Goal: Information Seeking & Learning: Learn about a topic

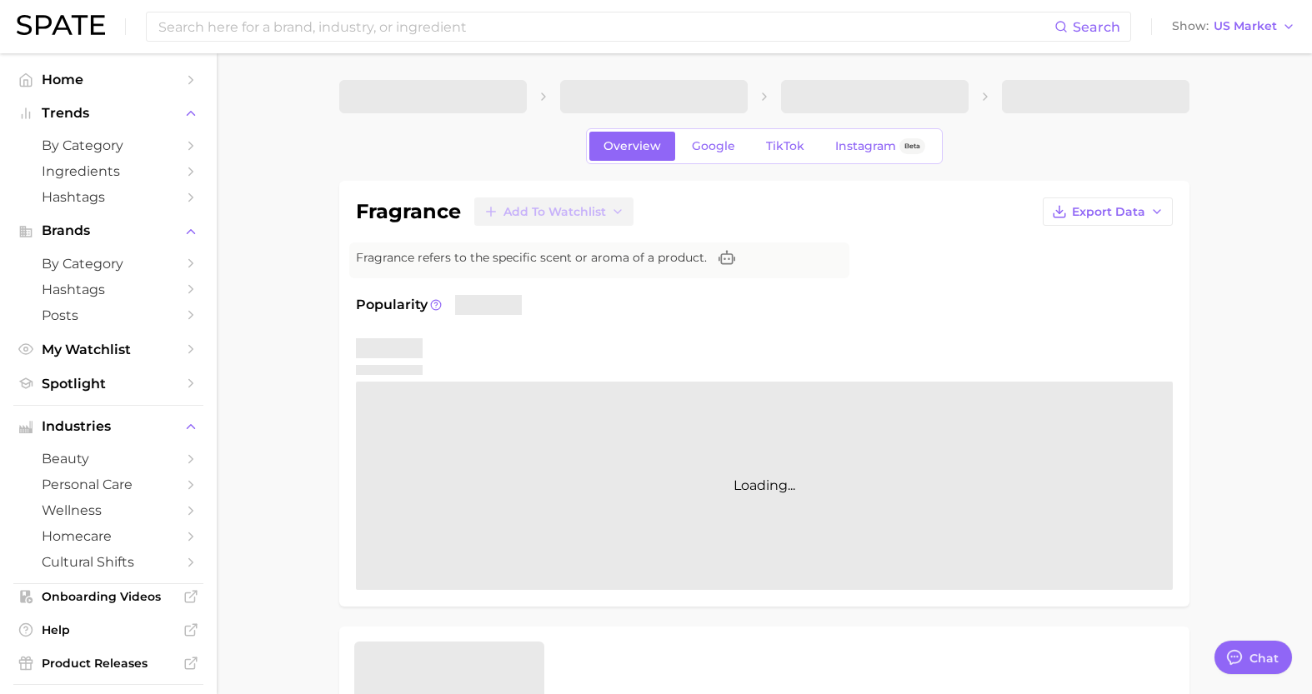
type textarea "x"
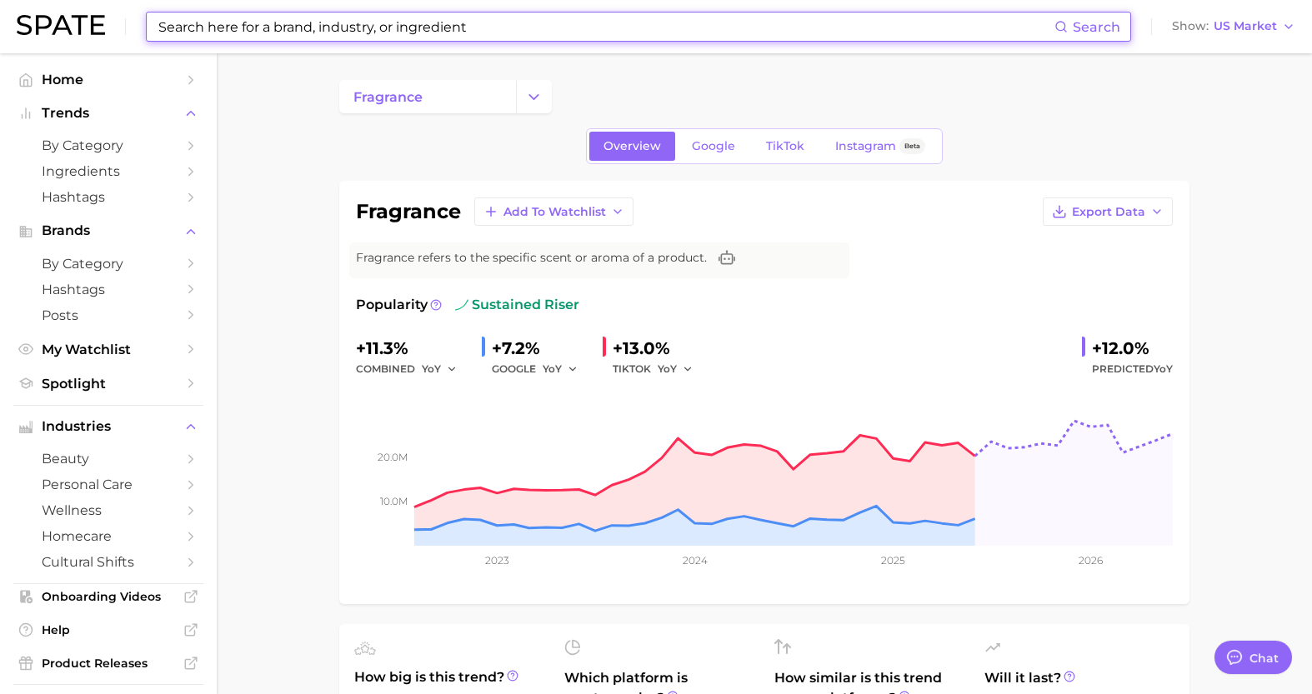
click at [456, 26] on input at bounding box center [606, 27] width 898 height 28
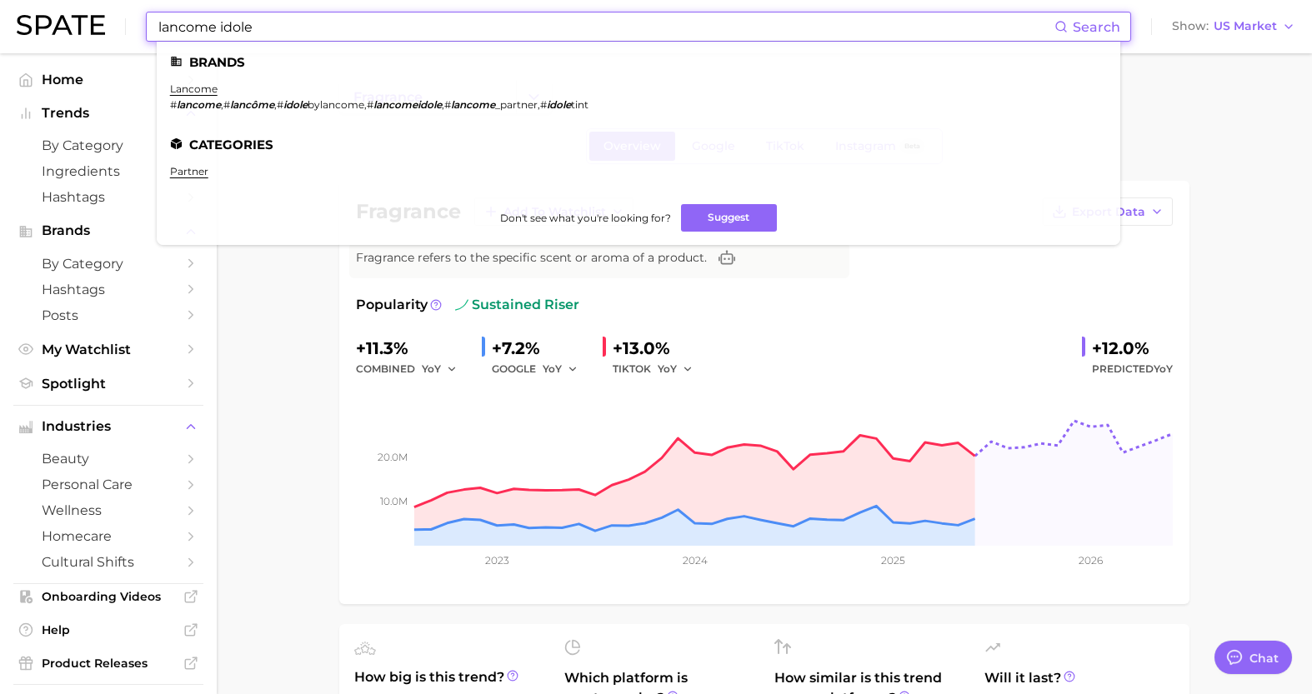
type input "lancome idole"
click at [401, 91] on li "lancome # lancome , # lancôme , # idole bylancome , # lancomeidole , # lancome …" at bounding box center [379, 97] width 418 height 28
click at [248, 100] on em "lancôme" at bounding box center [252, 104] width 44 height 13
click at [206, 90] on link "lancome" at bounding box center [194, 89] width 48 height 13
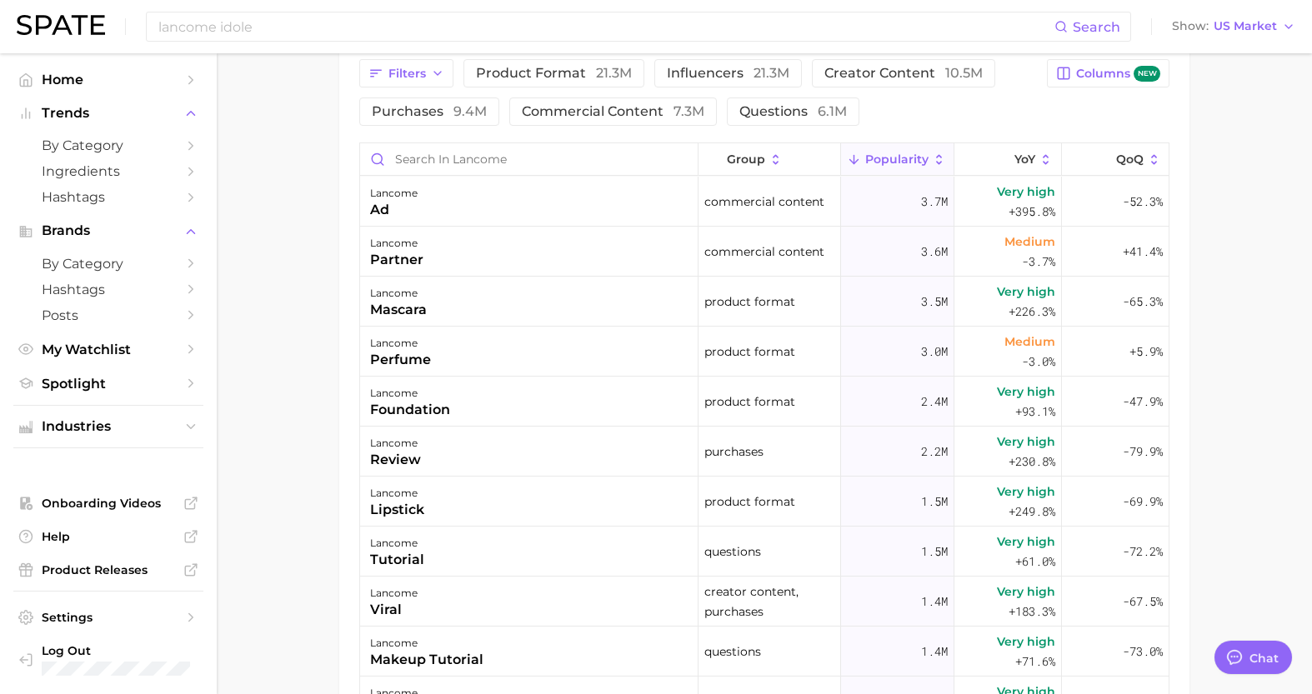
scroll to position [813, 0]
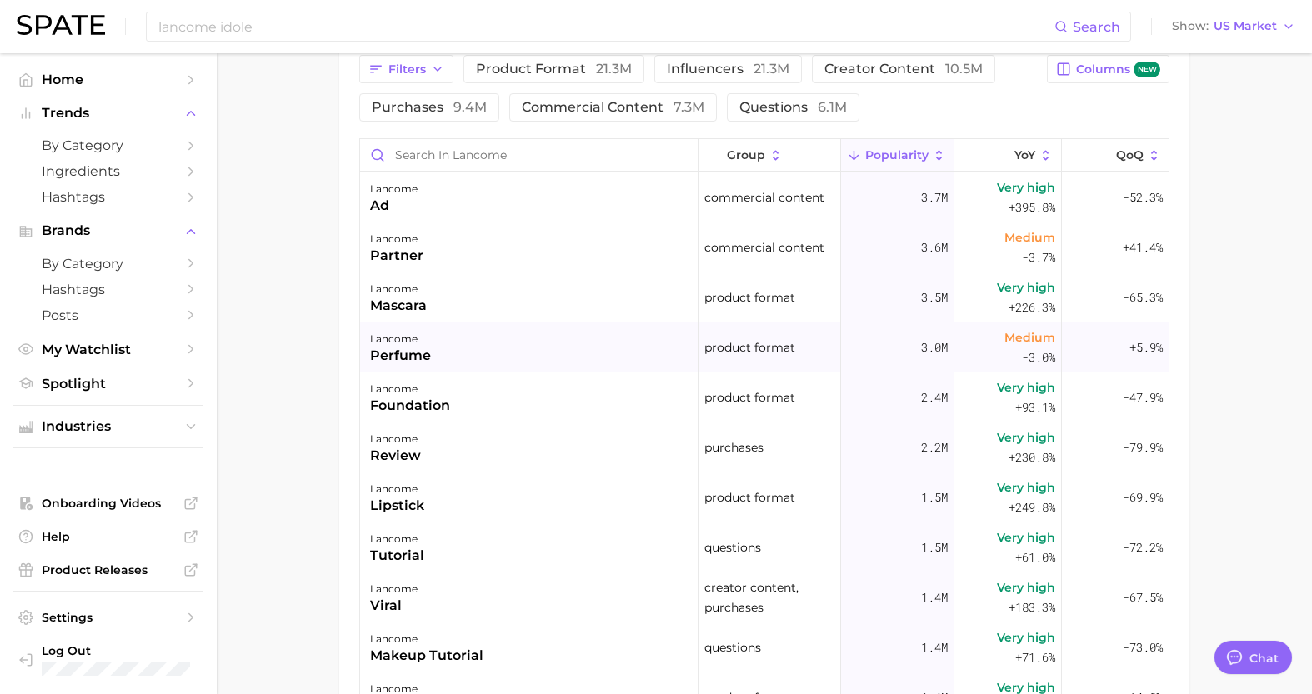
click at [548, 352] on div "lancome perfume" at bounding box center [529, 348] width 338 height 50
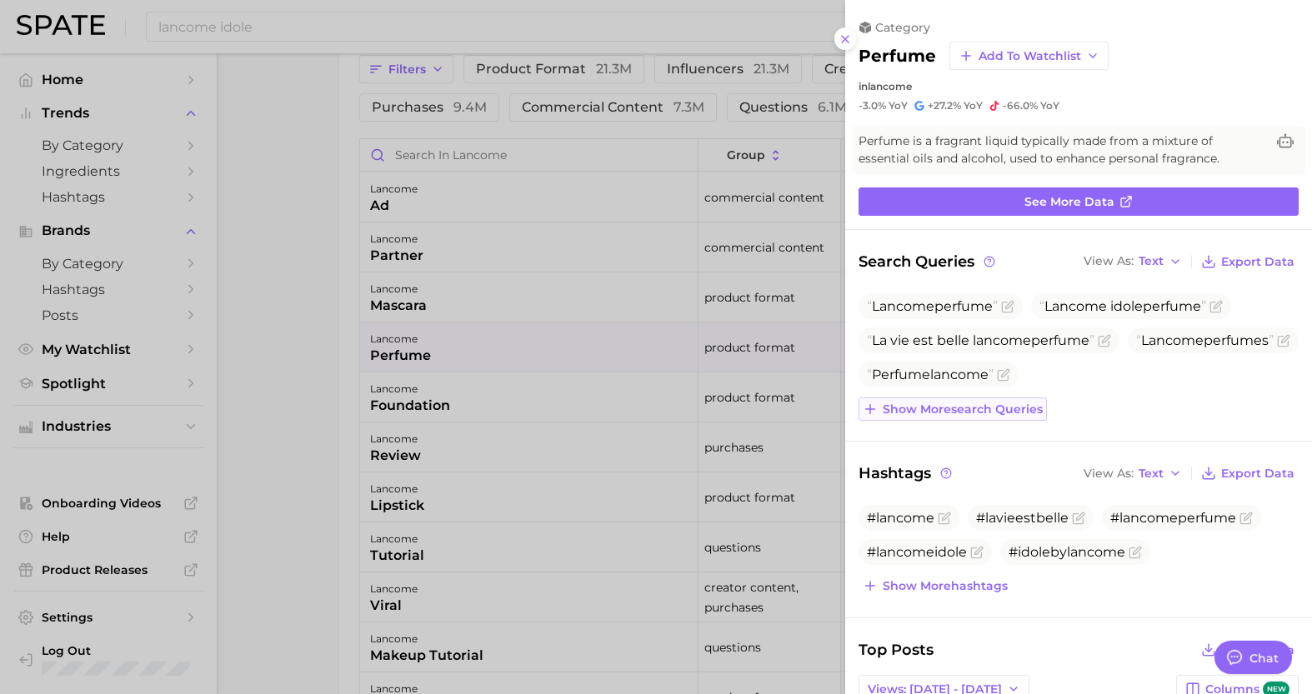
scroll to position [0, 0]
click at [949, 413] on span "Show more search queries" at bounding box center [963, 410] width 160 height 14
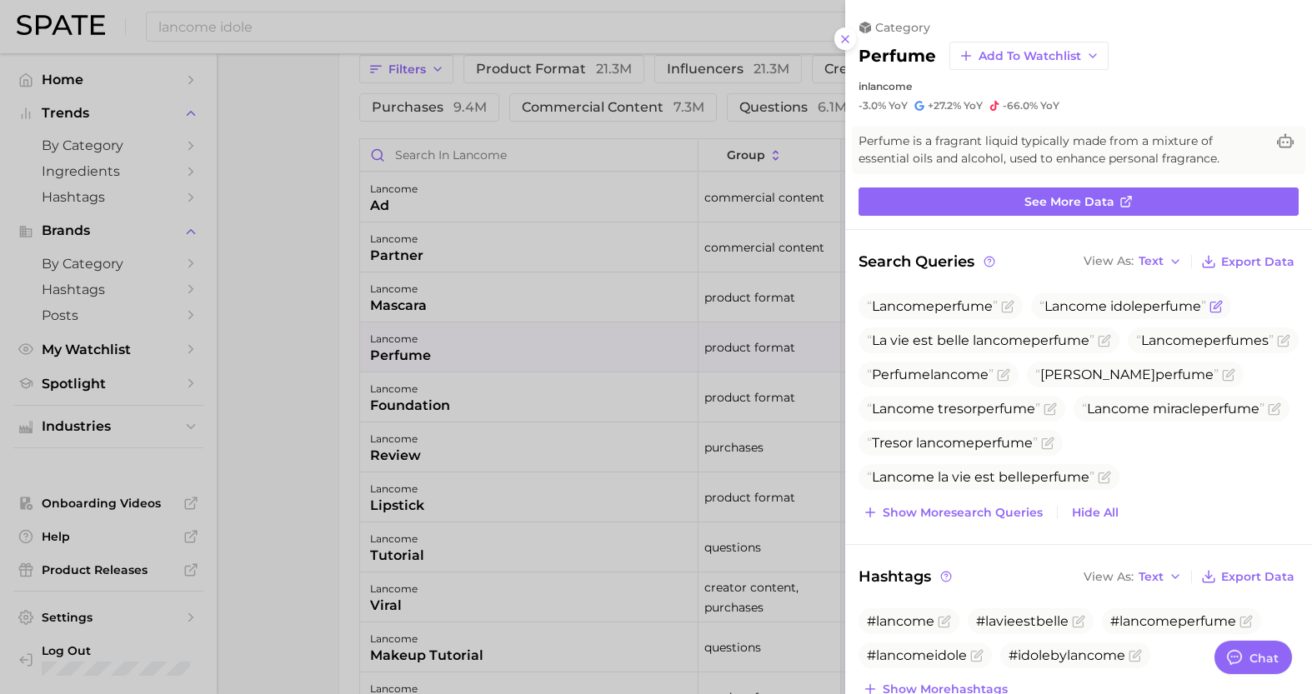
click at [1113, 307] on span "Lancome idole perfume" at bounding box center [1122, 306] width 167 height 16
click at [1129, 308] on span "Lancome idole perfume" at bounding box center [1122, 306] width 167 height 16
click at [1221, 307] on icon "Flag as miscategorized or irrelevant" at bounding box center [1218, 305] width 8 height 8
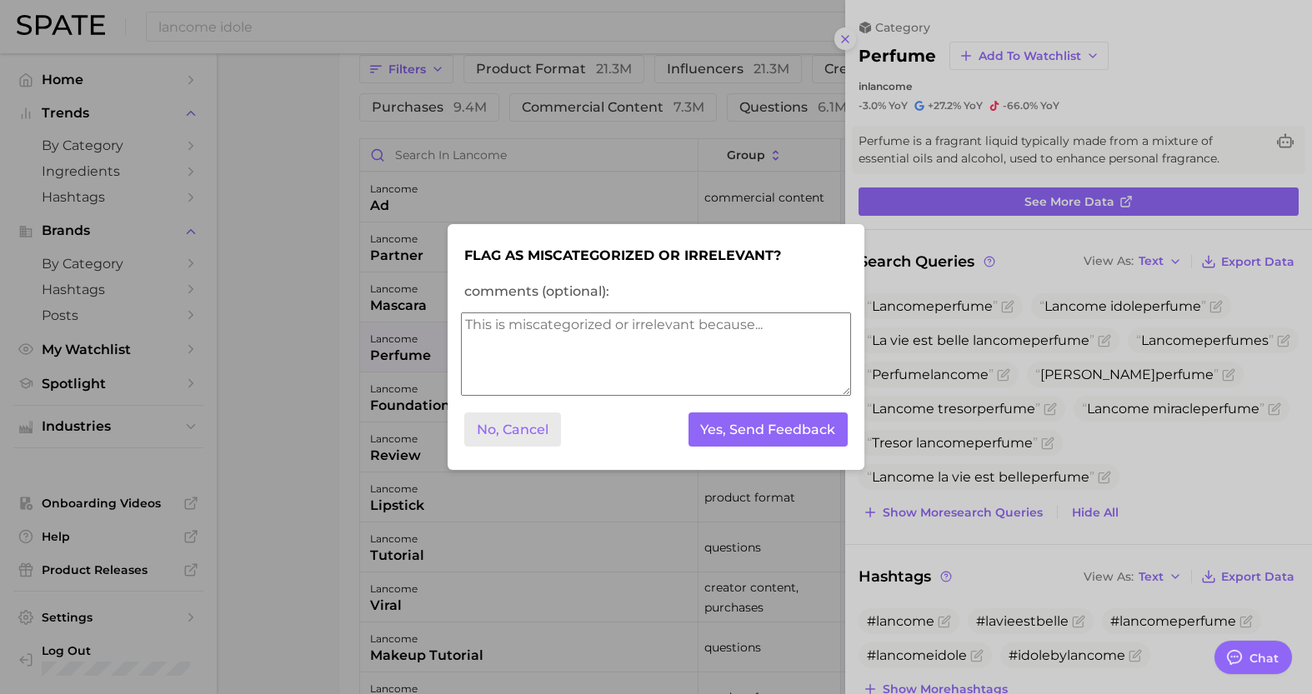
click at [498, 431] on button "No, Cancel" at bounding box center [512, 430] width 97 height 34
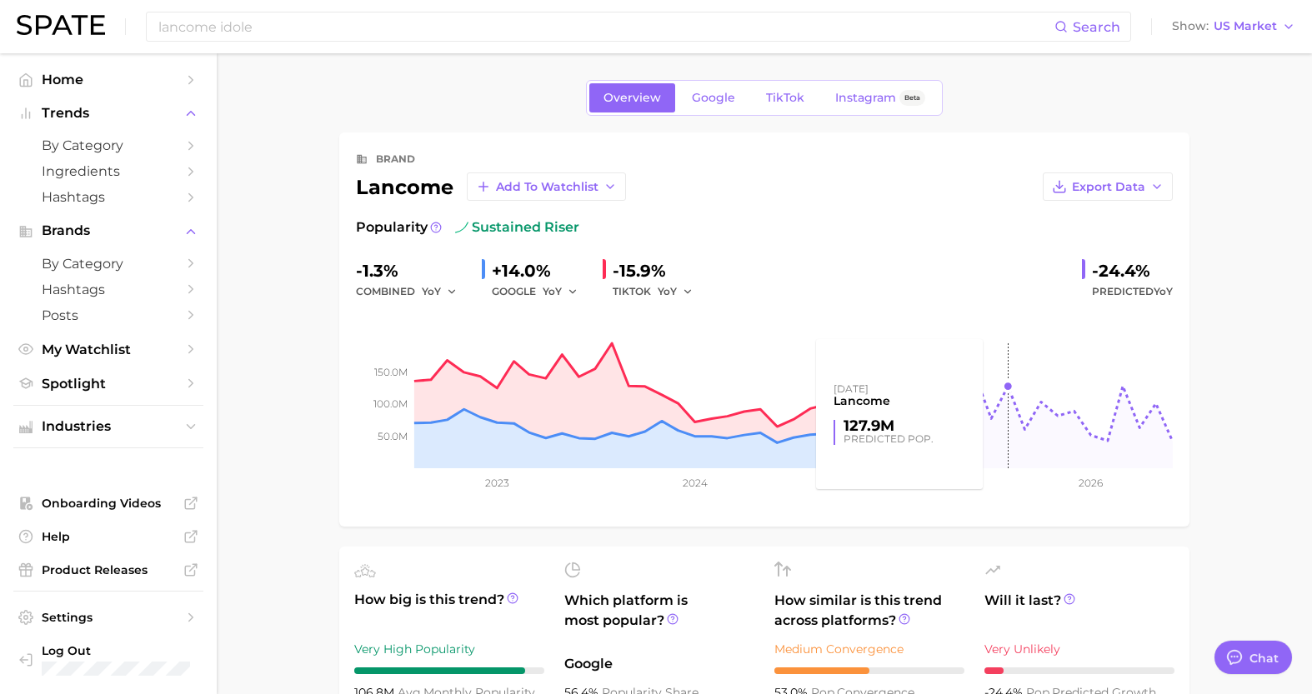
click at [1006, 389] on rect at bounding box center [764, 385] width 817 height 167
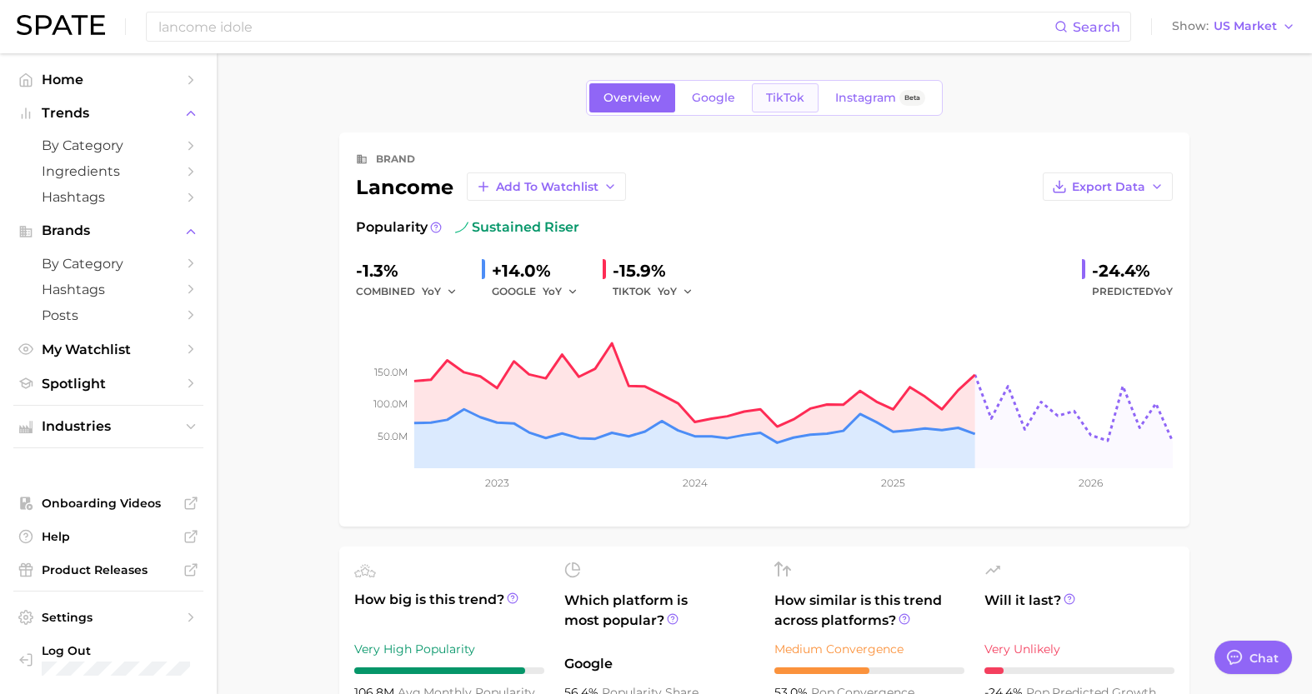
click at [791, 100] on span "TikTok" at bounding box center [785, 98] width 38 height 14
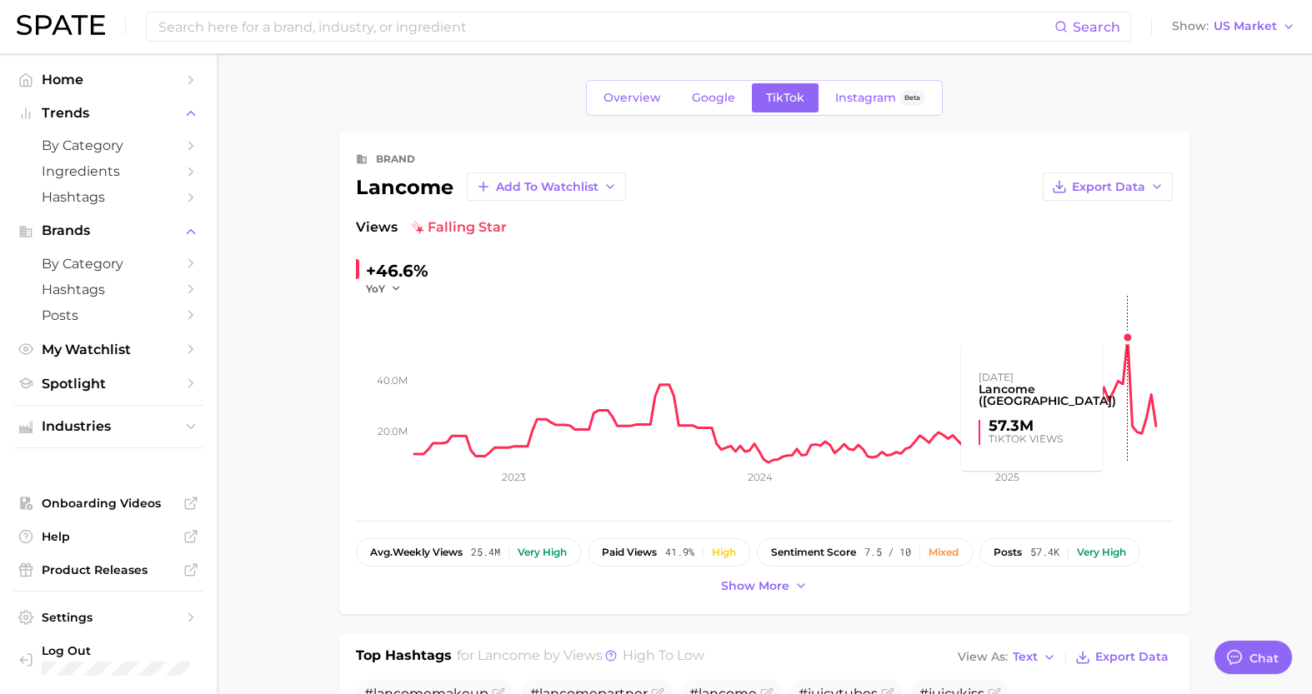
click at [1124, 340] on rect at bounding box center [793, 379] width 758 height 167
click at [1127, 339] on rect at bounding box center [793, 379] width 758 height 167
click at [1126, 348] on rect at bounding box center [793, 379] width 758 height 167
click at [1145, 400] on rect at bounding box center [793, 379] width 758 height 167
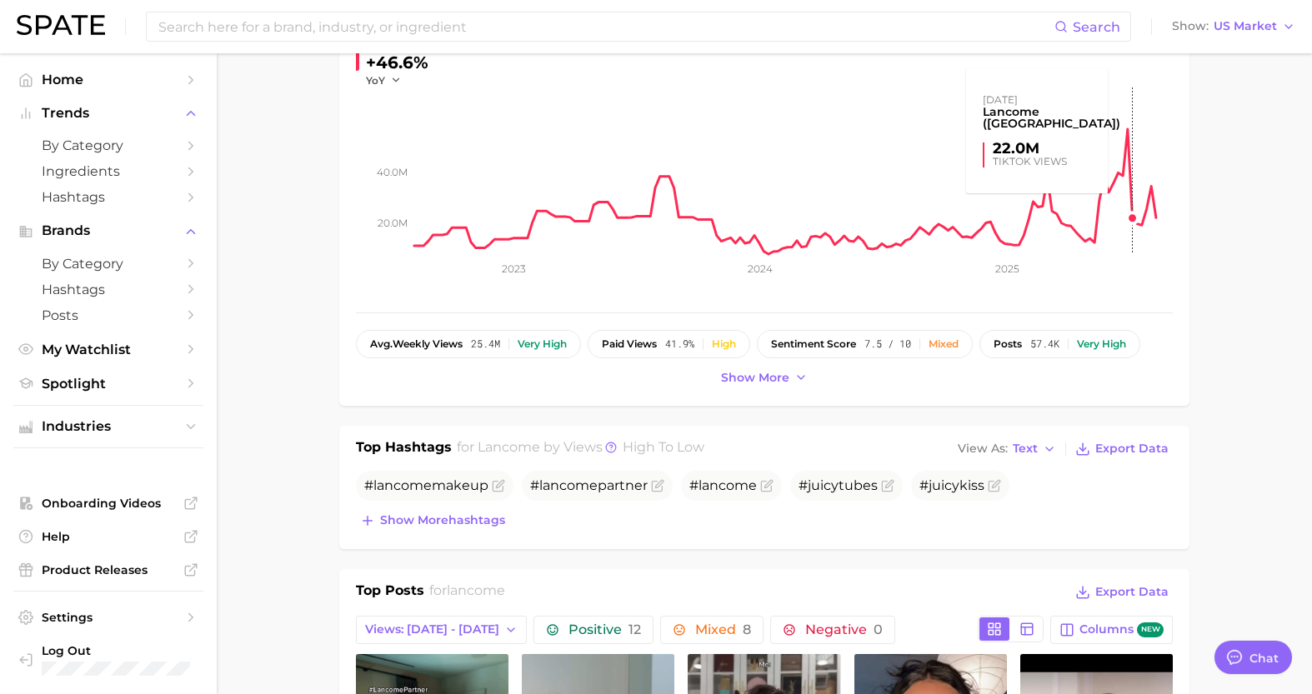
scroll to position [254, 0]
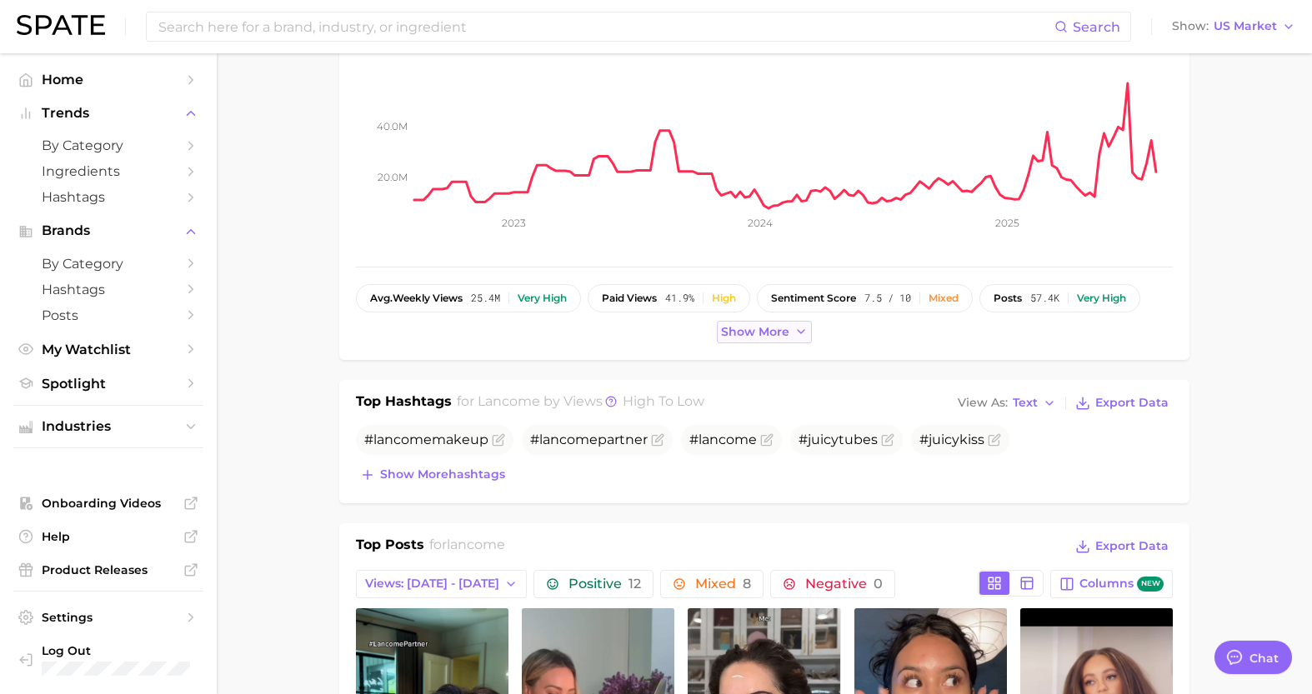
click at [768, 328] on span "Show more" at bounding box center [755, 332] width 68 height 14
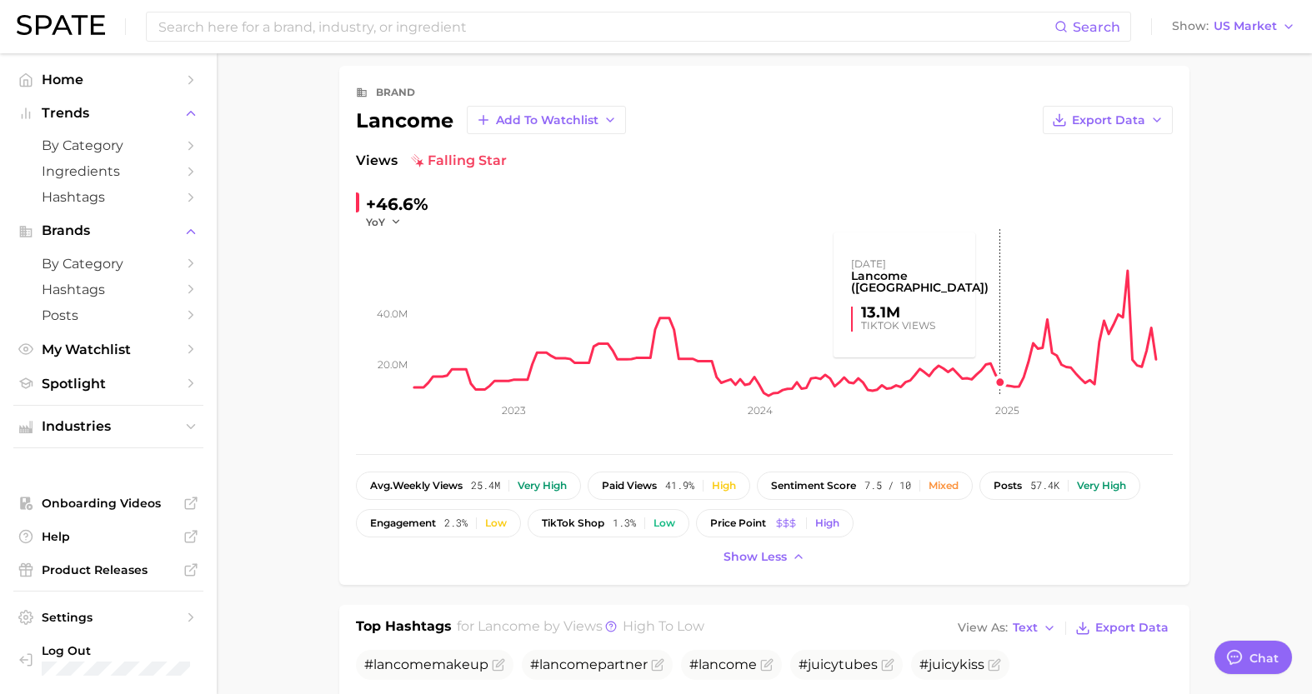
scroll to position [57, 0]
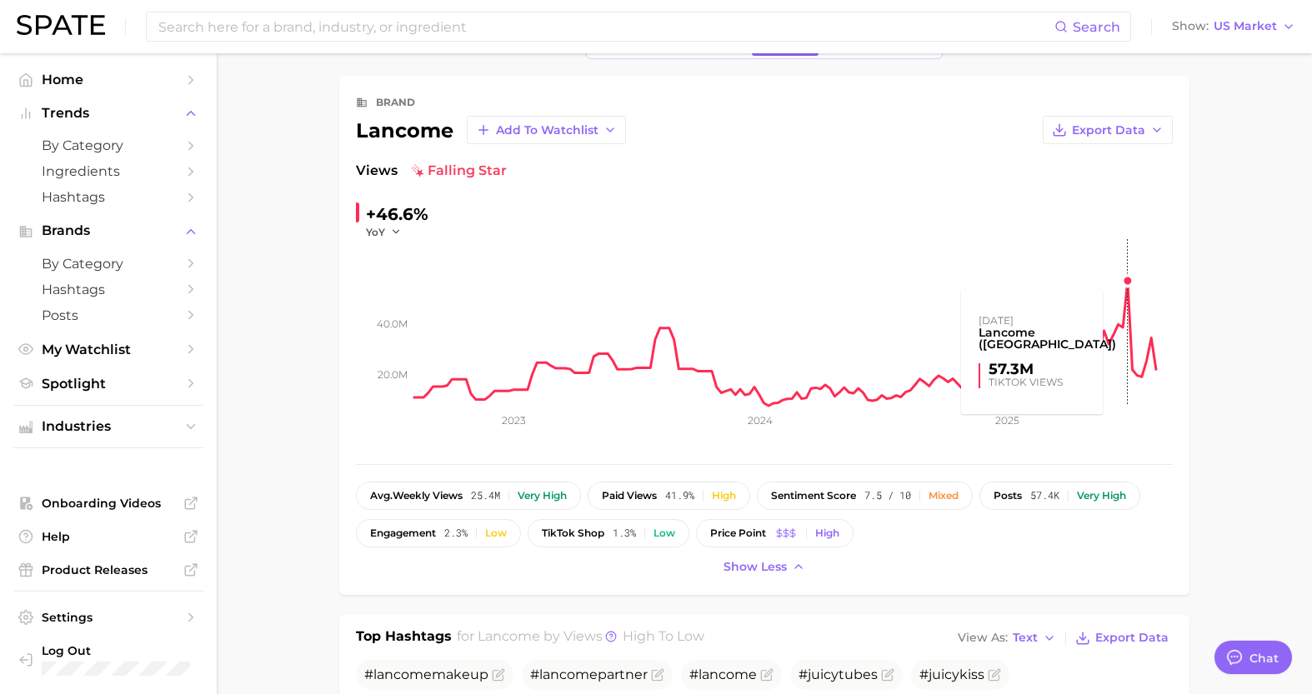
click at [1127, 287] on rect at bounding box center [793, 322] width 758 height 167
click at [1127, 280] on rect at bounding box center [793, 322] width 758 height 167
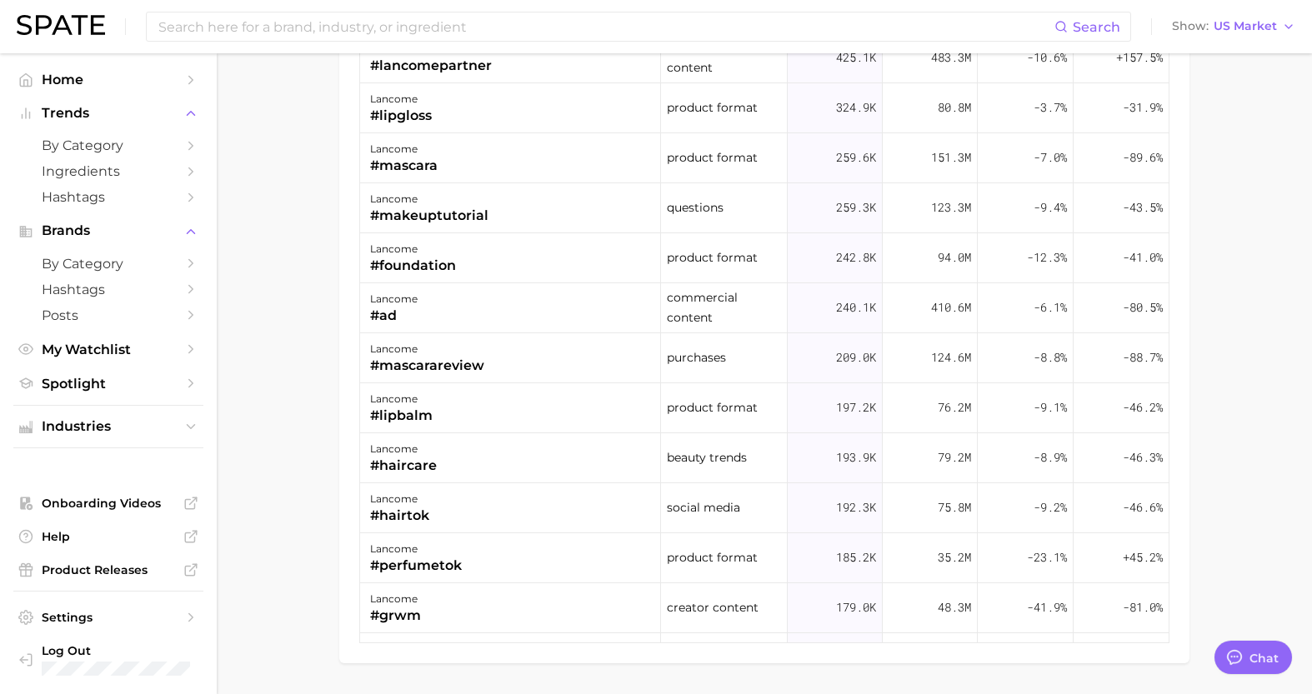
scroll to position [1612, 0]
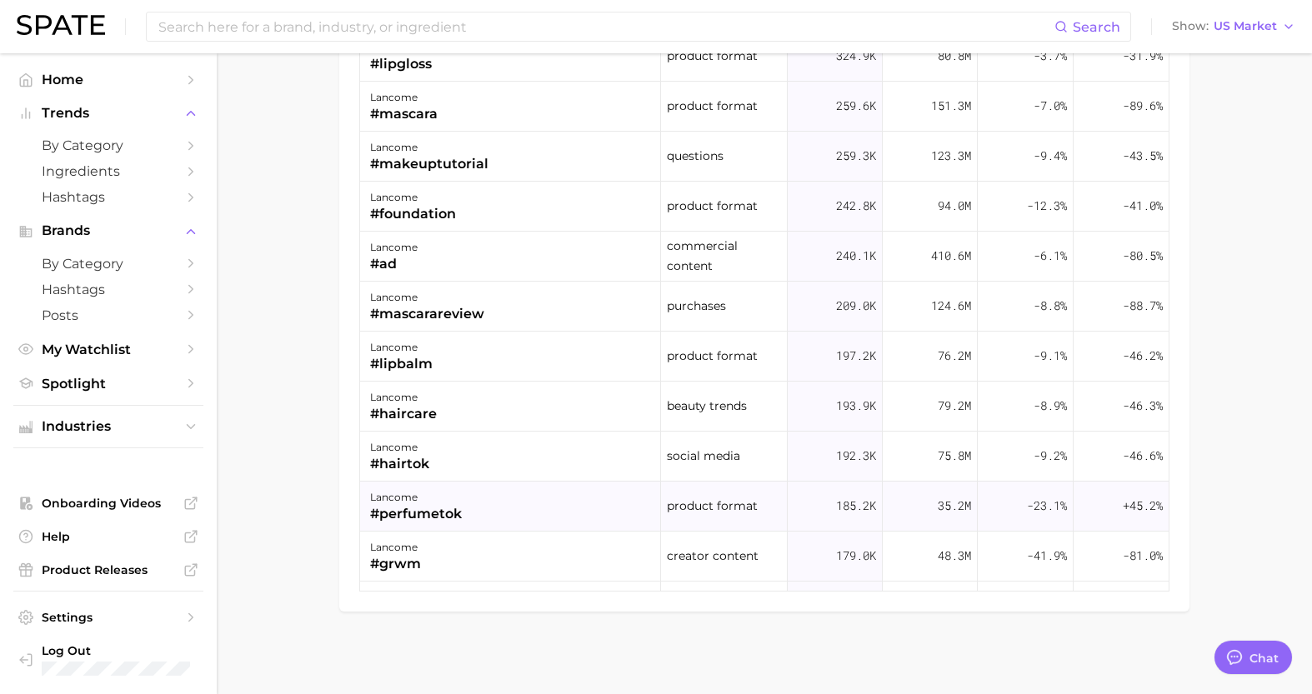
click at [565, 500] on div "lancome #perfumetok" at bounding box center [510, 507] width 301 height 50
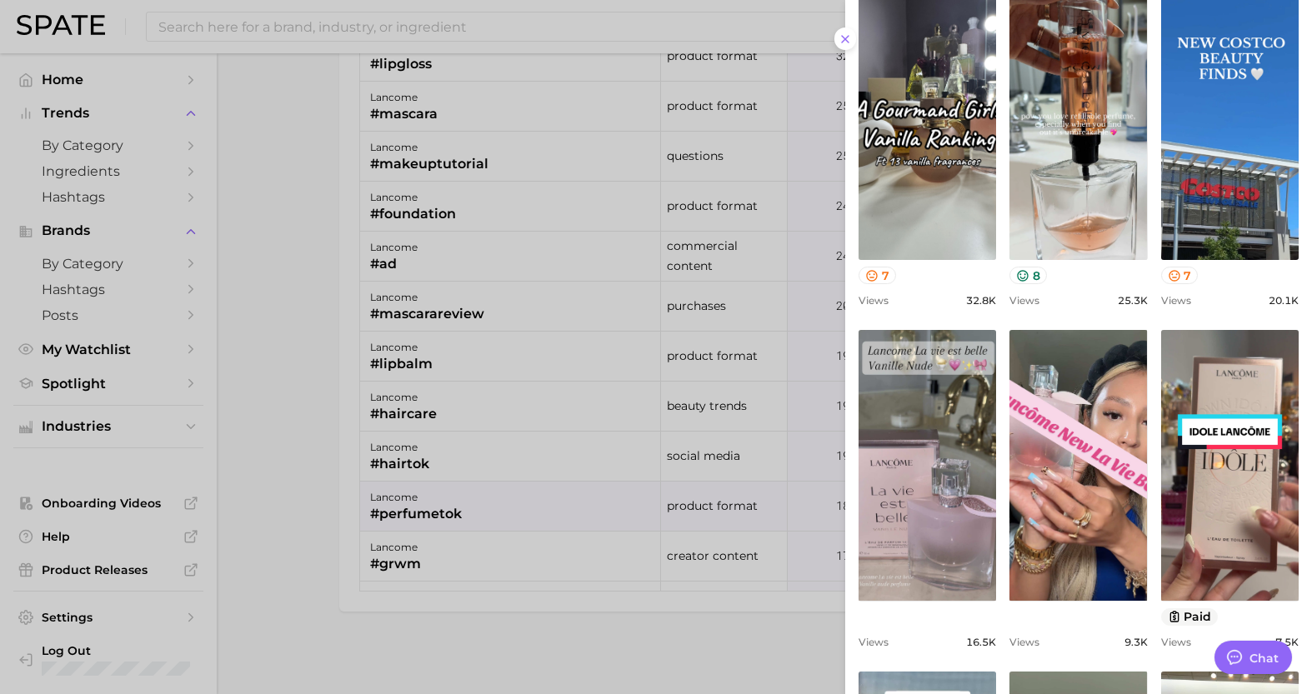
scroll to position [306, 0]
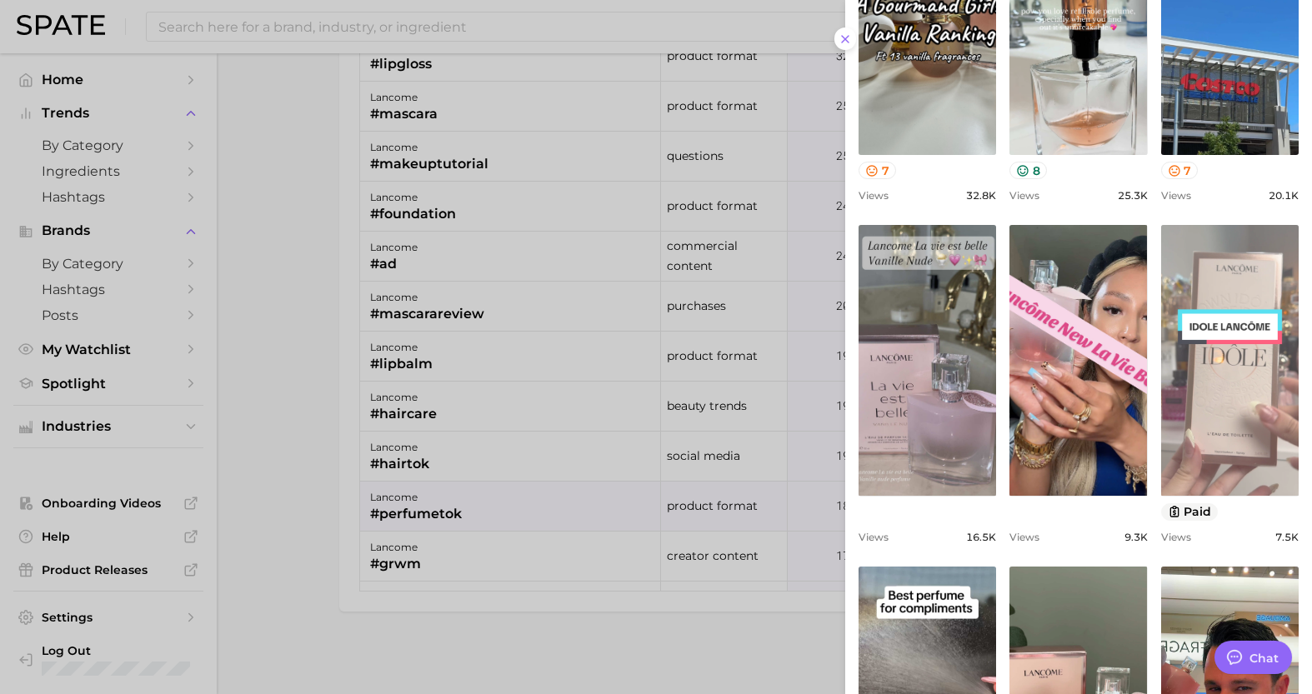
click at [1251, 424] on link "view post on TikTok" at bounding box center [1230, 360] width 138 height 271
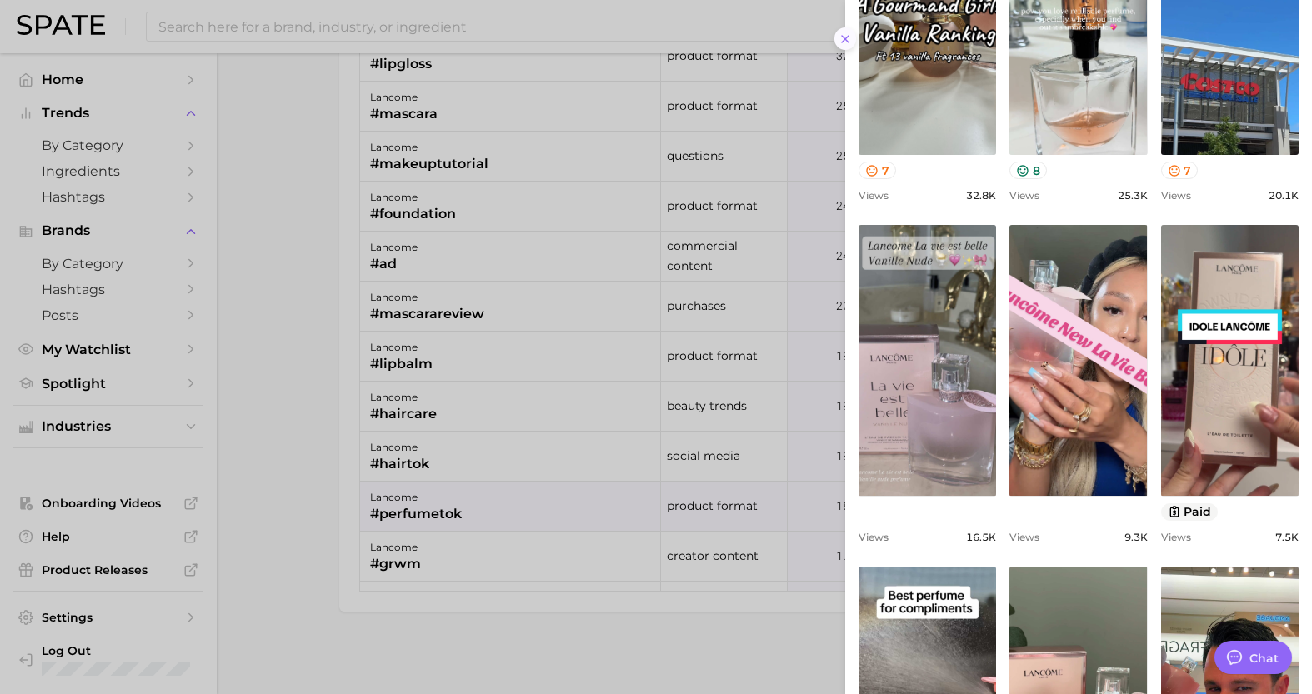
click at [848, 35] on icon at bounding box center [845, 39] width 13 height 13
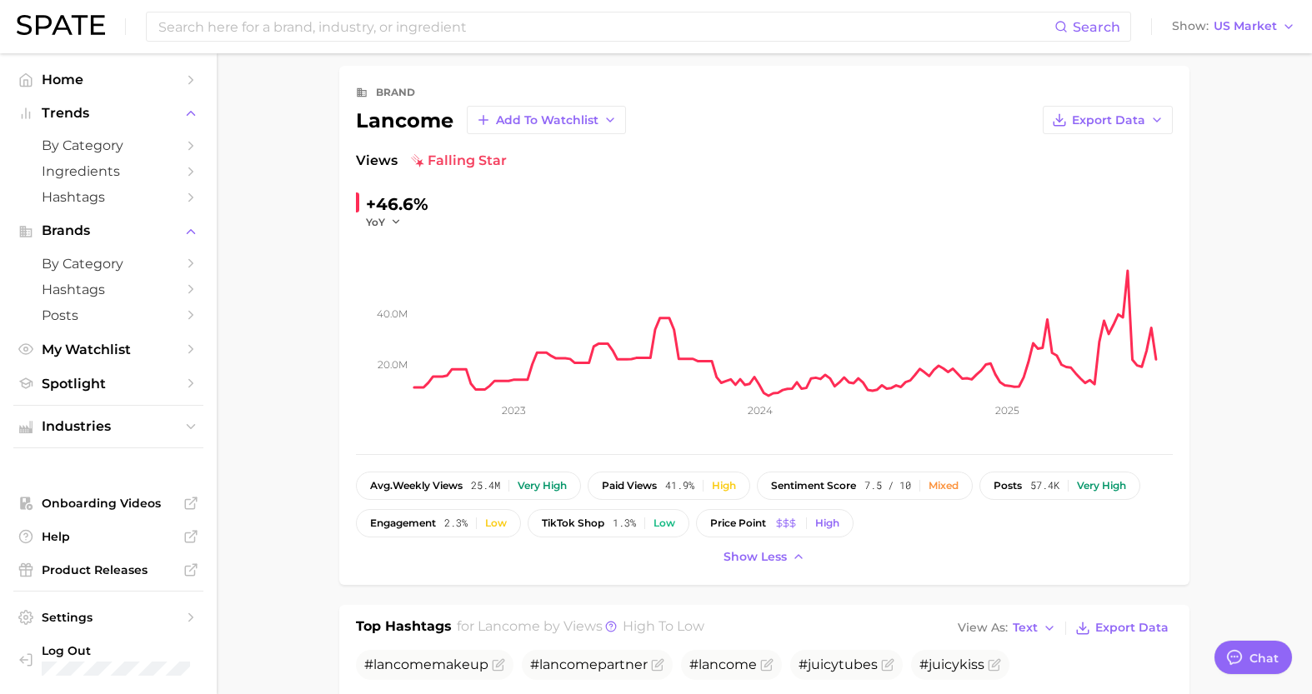
scroll to position [0, 0]
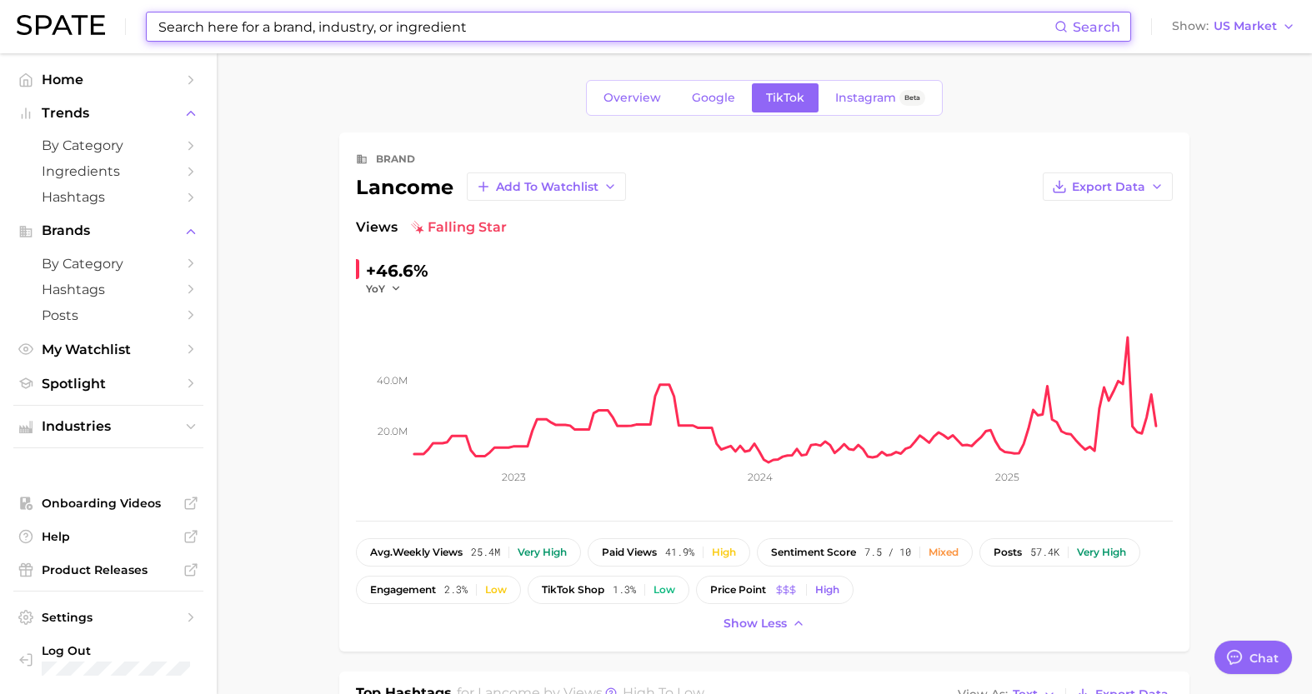
click at [493, 13] on input at bounding box center [606, 27] width 898 height 28
click at [492, 25] on input at bounding box center [606, 27] width 898 height 28
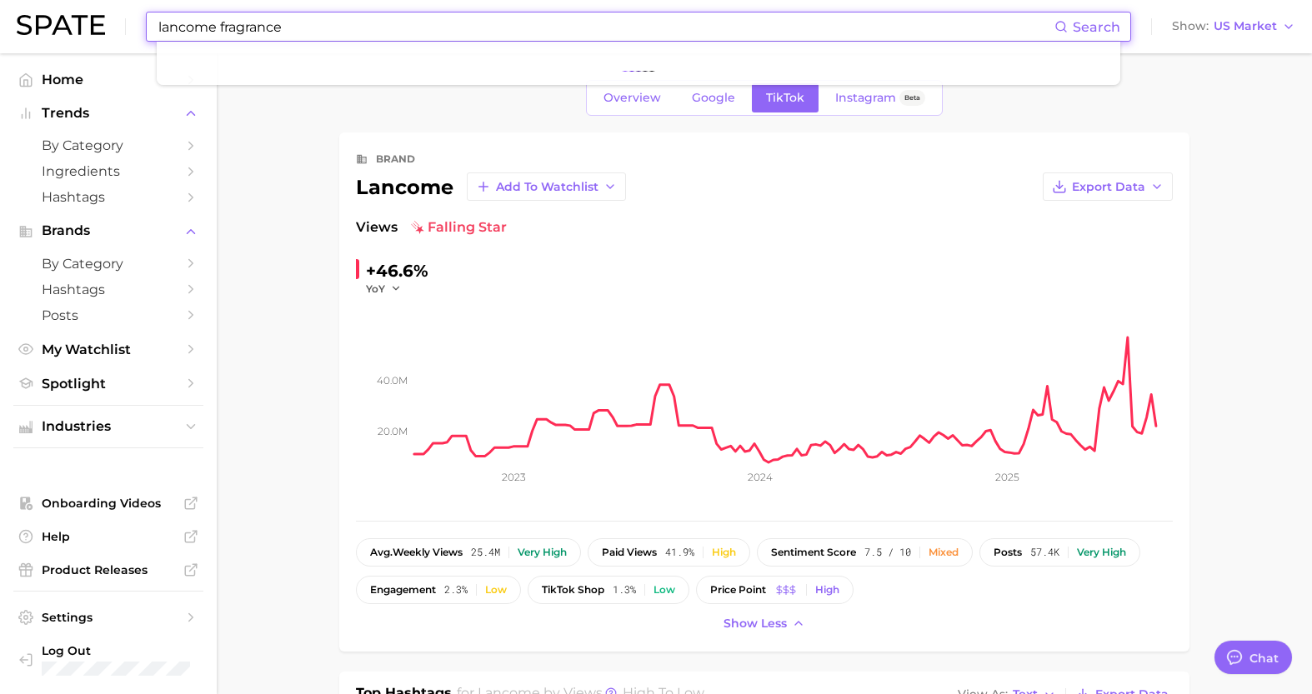
type input "lancome fragrance"
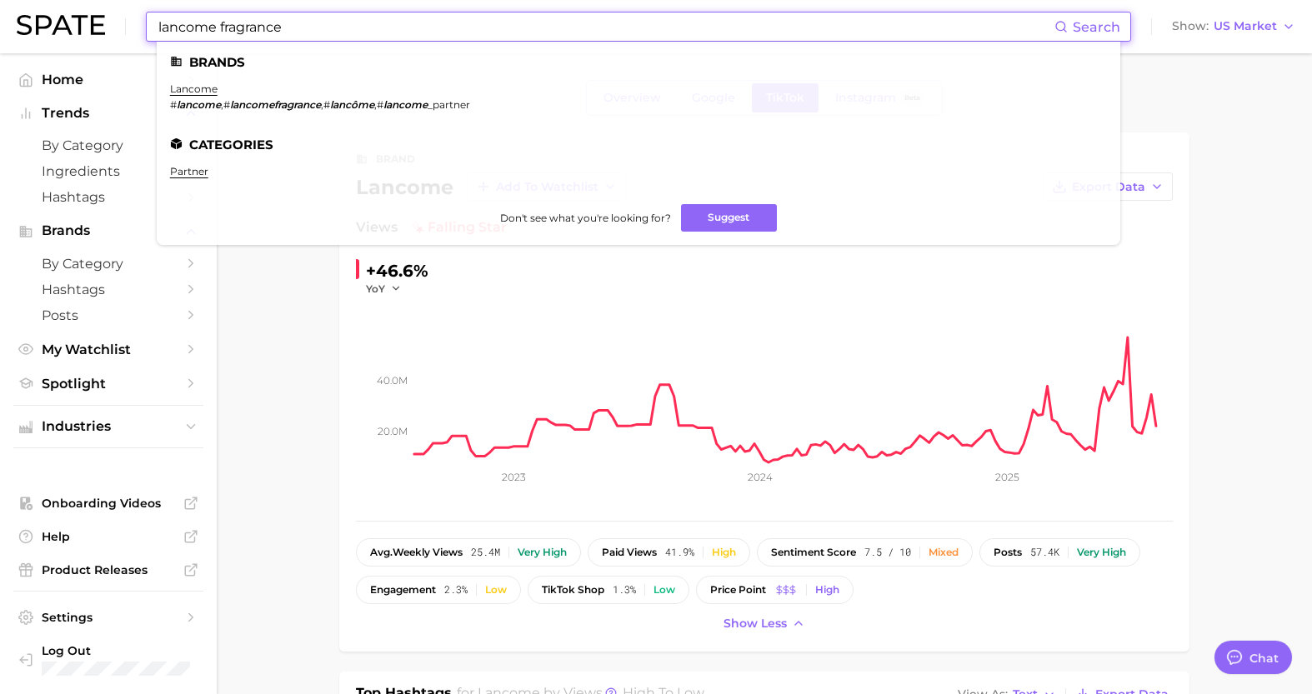
click at [278, 93] on li "lancome # lancome , # lancomefragrance , # lancôme , # lancome _partner" at bounding box center [320, 97] width 300 height 28
click at [199, 95] on li "lancome # lancome , # lancomefragrance , # lancôme , # lancome _partner" at bounding box center [320, 97] width 300 height 28
click at [203, 88] on link "lancome" at bounding box center [194, 89] width 48 height 13
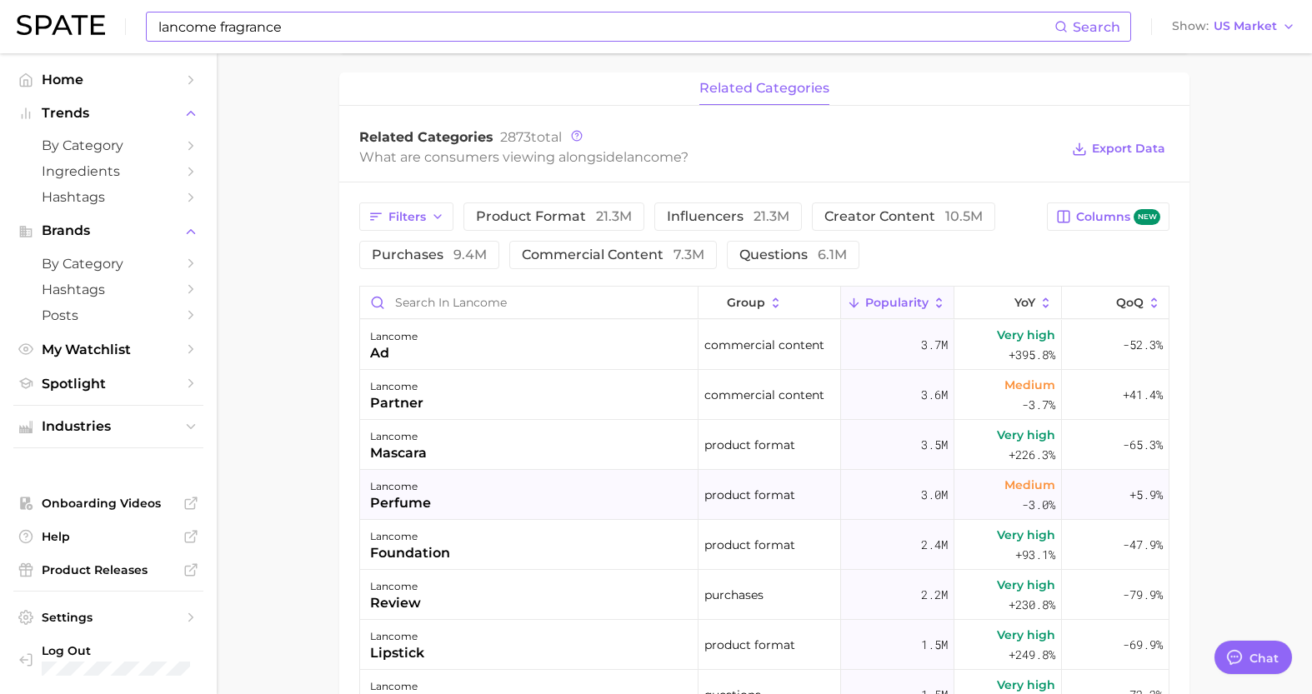
click at [1104, 507] on div "+5.9%" at bounding box center [1115, 495] width 107 height 50
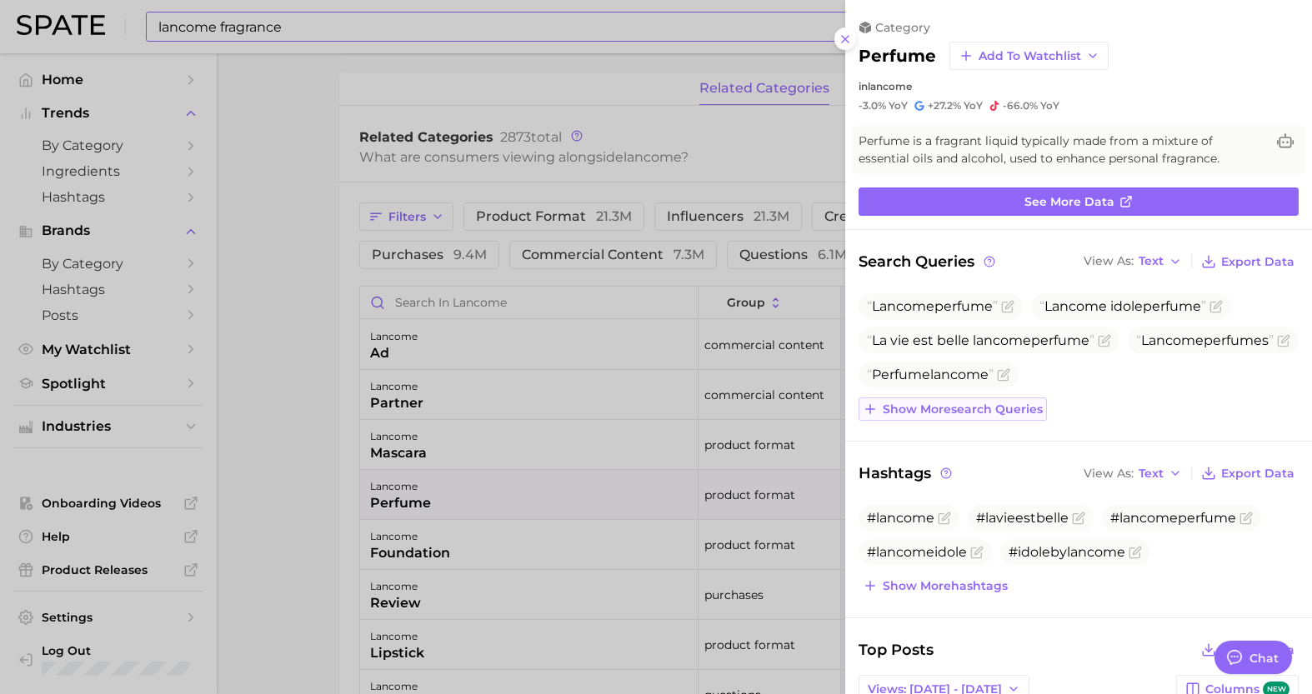
click at [979, 409] on span "Show more search queries" at bounding box center [963, 410] width 160 height 14
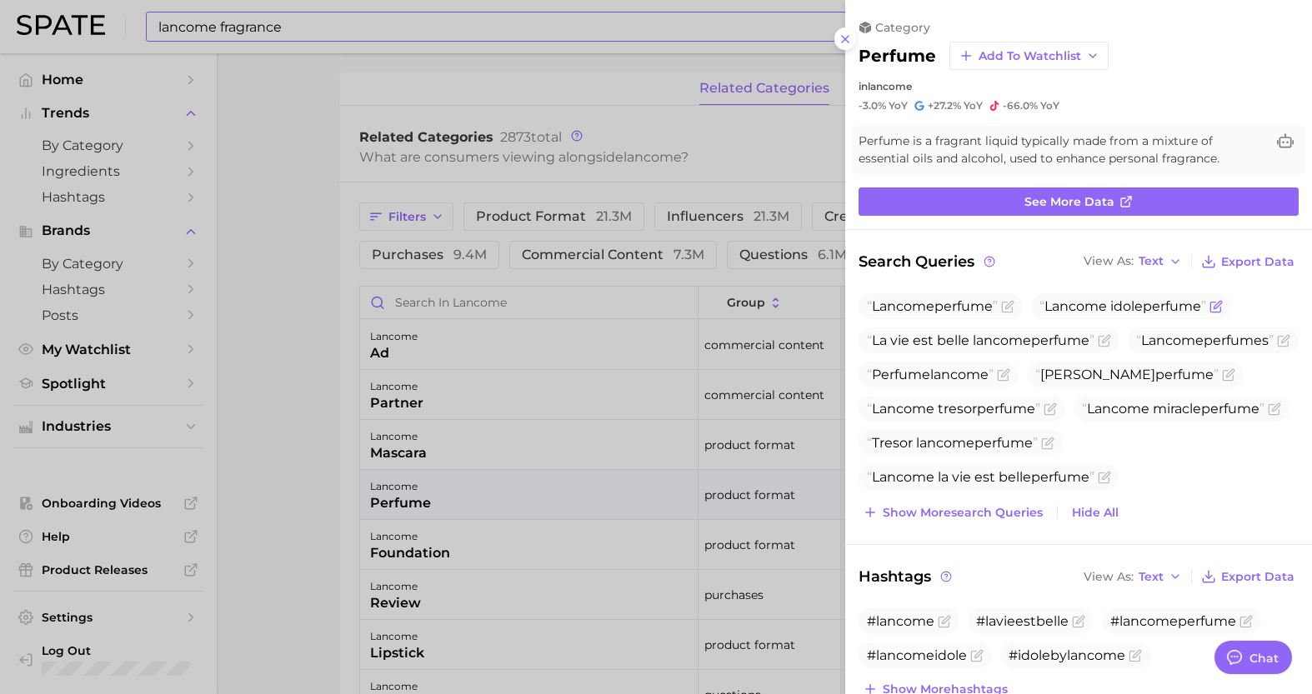
click at [1134, 311] on span "Lancome idole perfume" at bounding box center [1122, 306] width 167 height 16
click at [849, 38] on icon at bounding box center [845, 39] width 13 height 13
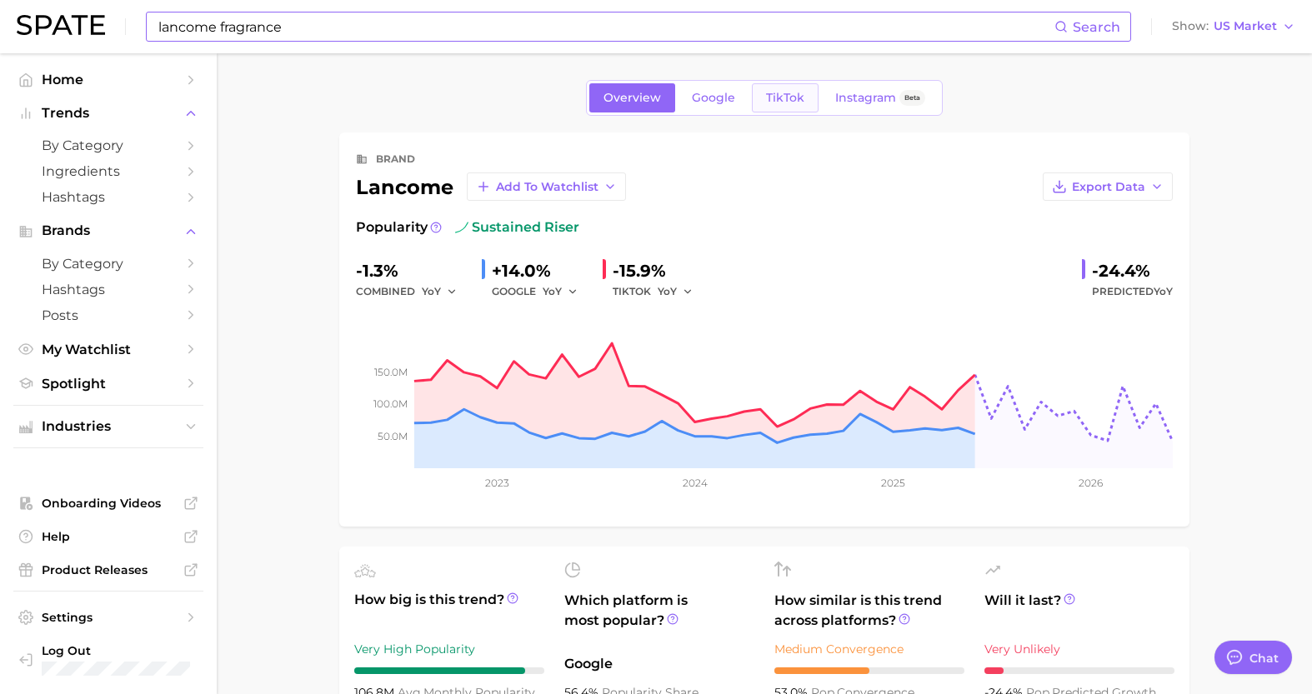
click at [788, 99] on span "TikTok" at bounding box center [785, 98] width 38 height 14
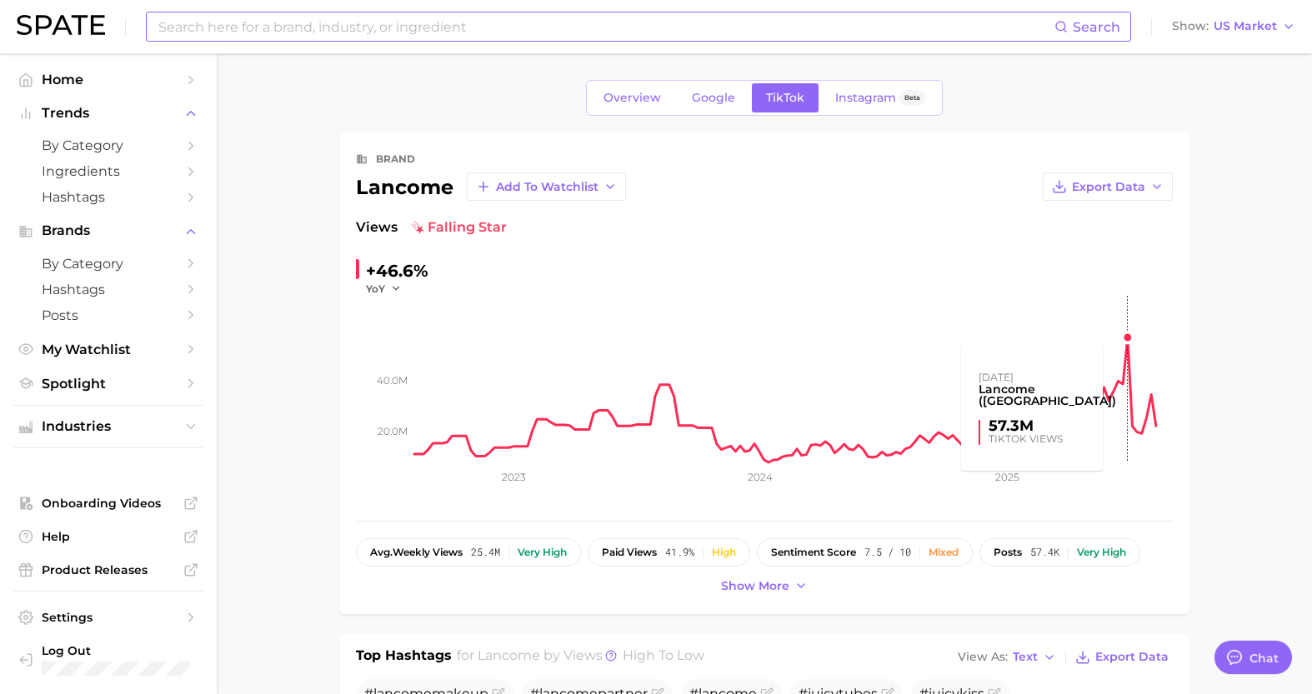
click at [1128, 339] on rect at bounding box center [793, 379] width 758 height 167
click at [1131, 353] on rect at bounding box center [793, 379] width 758 height 167
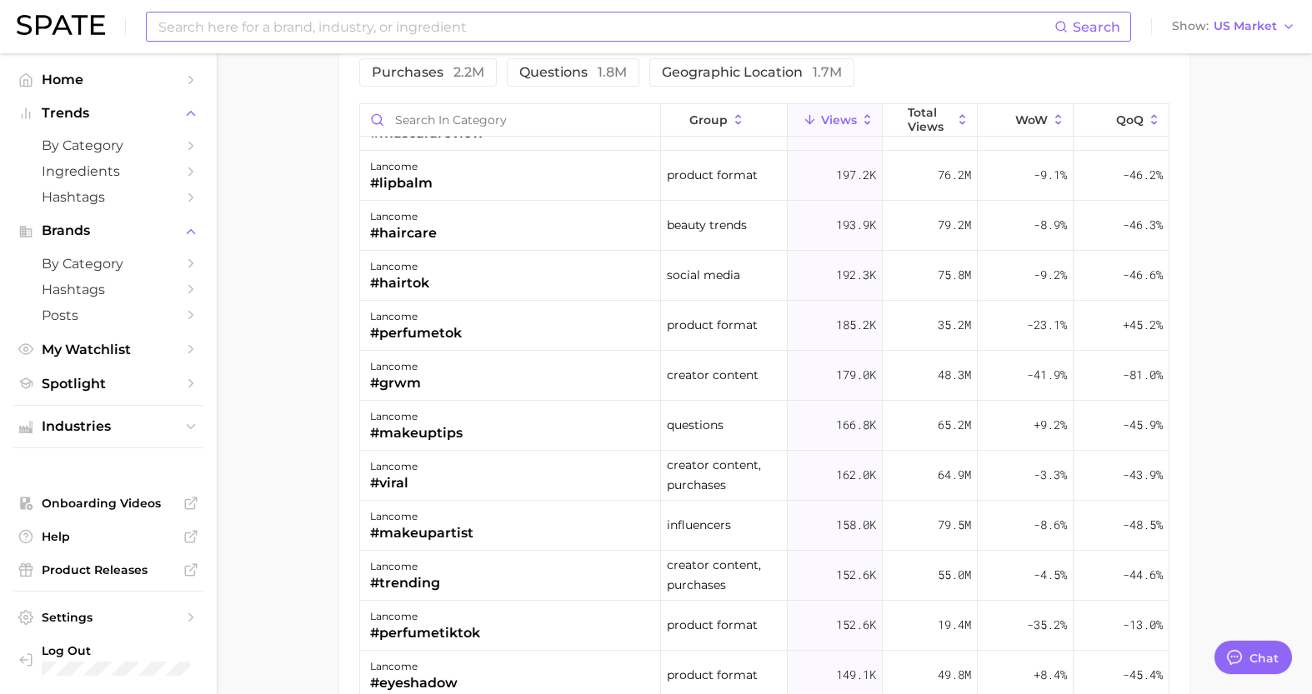
scroll to position [392, 0]
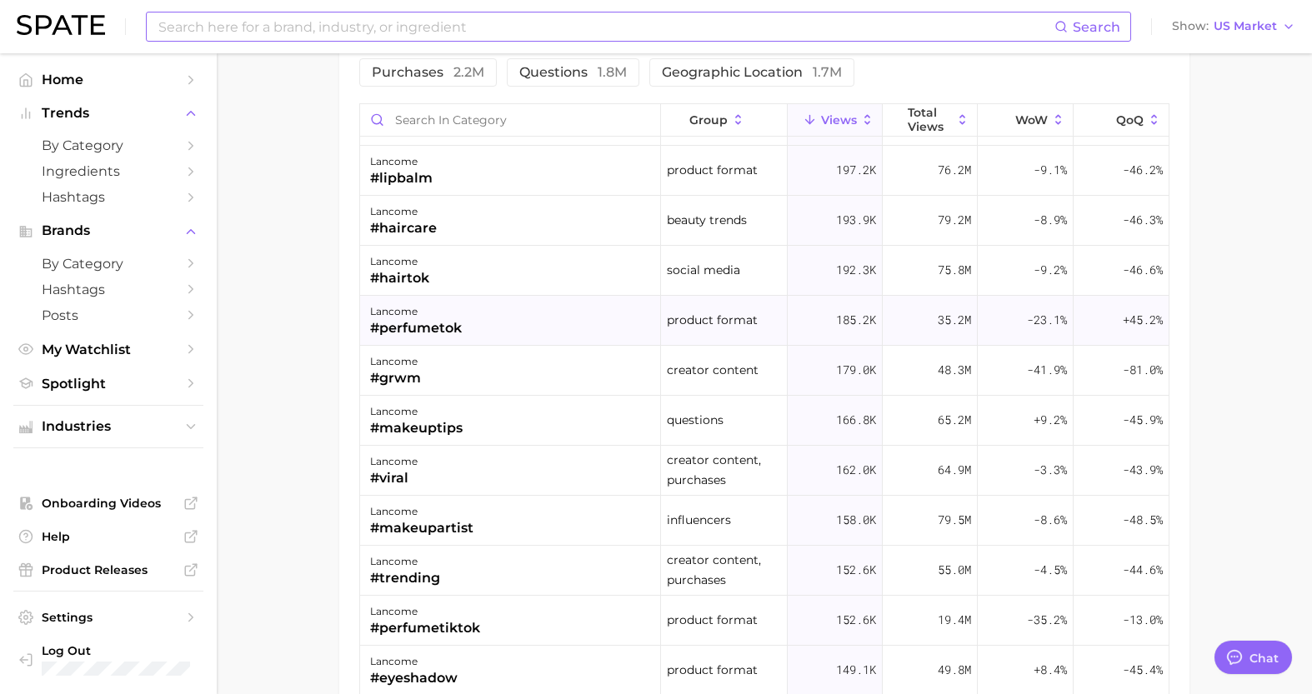
click at [588, 327] on div "lancome #perfumetok" at bounding box center [510, 321] width 301 height 50
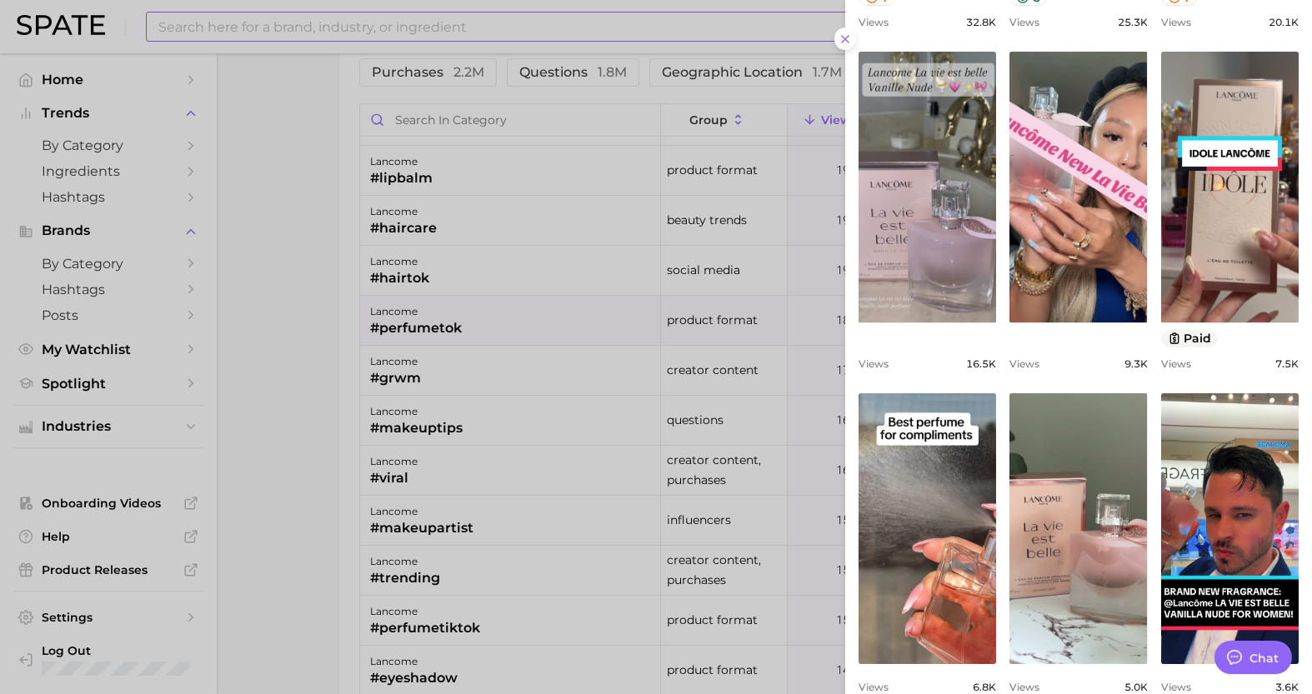
scroll to position [0, 0]
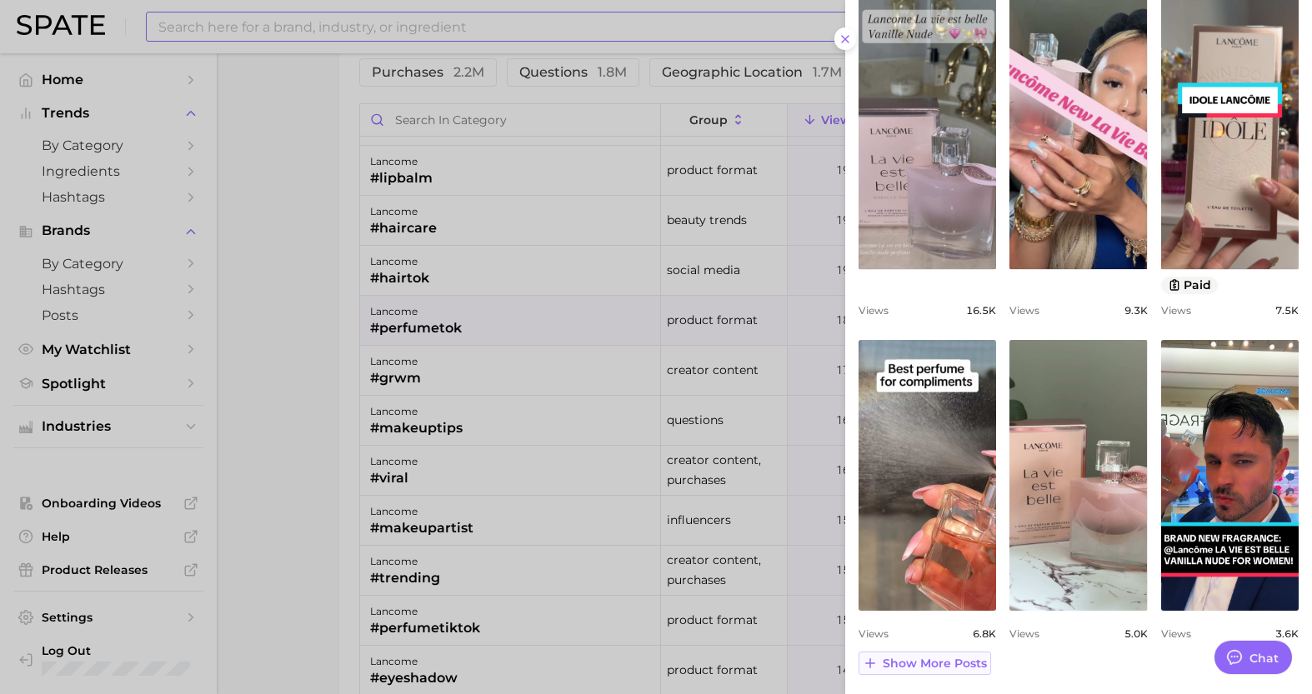
click at [954, 660] on span "Show more posts" at bounding box center [935, 664] width 104 height 14
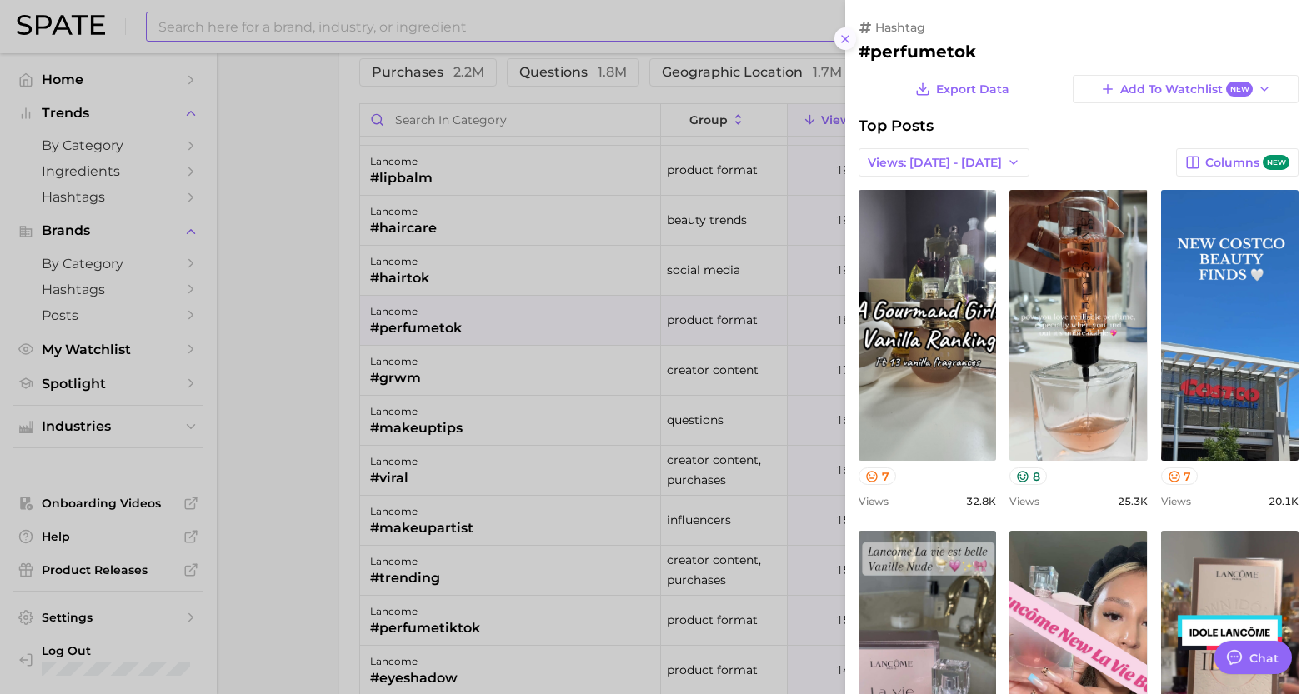
click at [845, 48] on button at bounding box center [845, 39] width 23 height 23
